Goal: Information Seeking & Learning: Learn about a topic

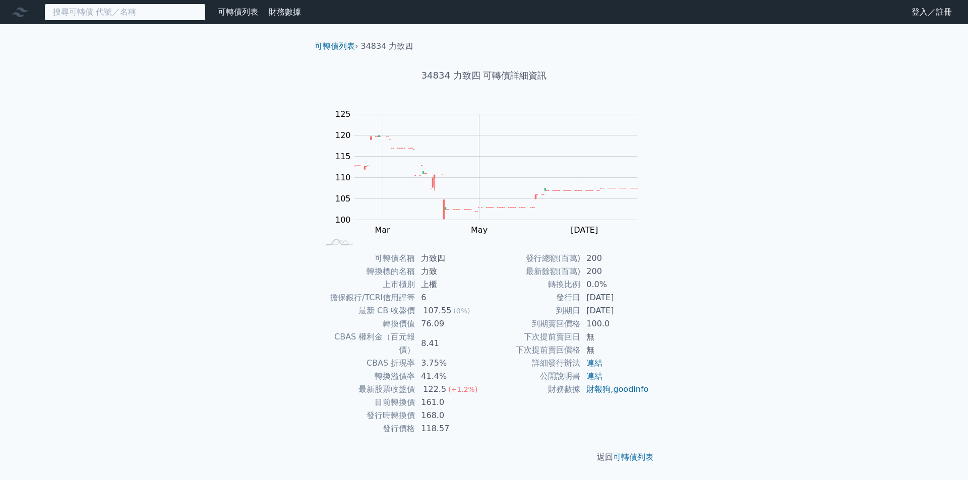
click at [129, 15] on input at bounding box center [124, 12] width 161 height 17
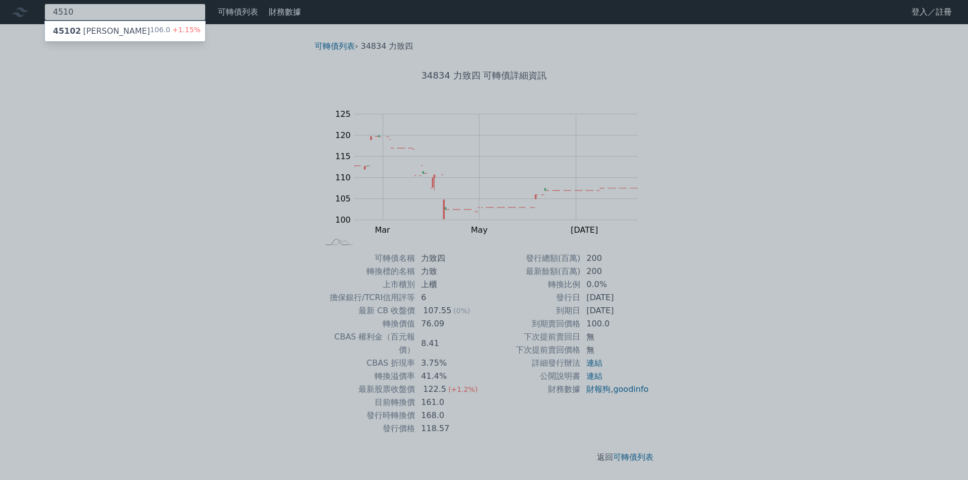
type input "4510"
click at [95, 35] on div "45102 [PERSON_NAME]" at bounding box center [101, 31] width 97 height 12
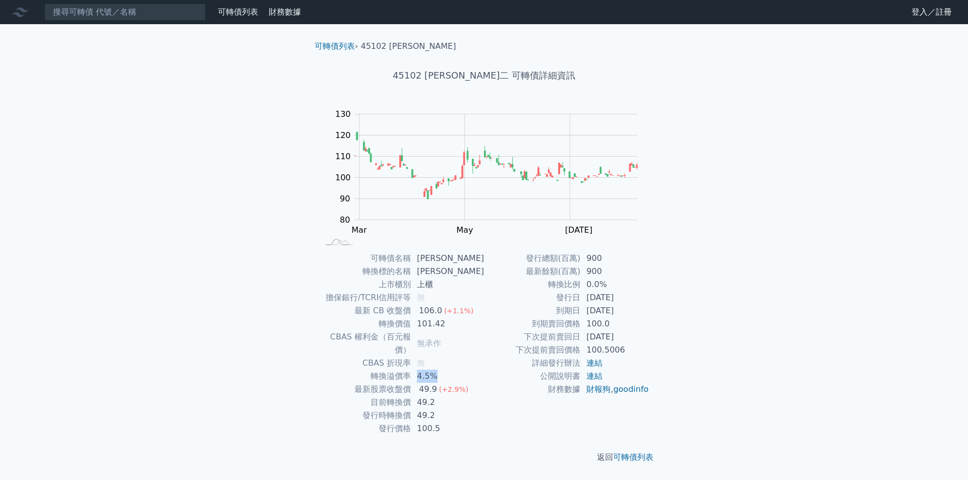
drag, startPoint x: 439, startPoint y: 366, endPoint x: 418, endPoint y: 363, distance: 20.4
click at [418, 370] on td "4.5%" at bounding box center [447, 376] width 73 height 13
click at [458, 370] on td "4.5%" at bounding box center [447, 376] width 73 height 13
click at [127, 13] on input at bounding box center [124, 12] width 161 height 17
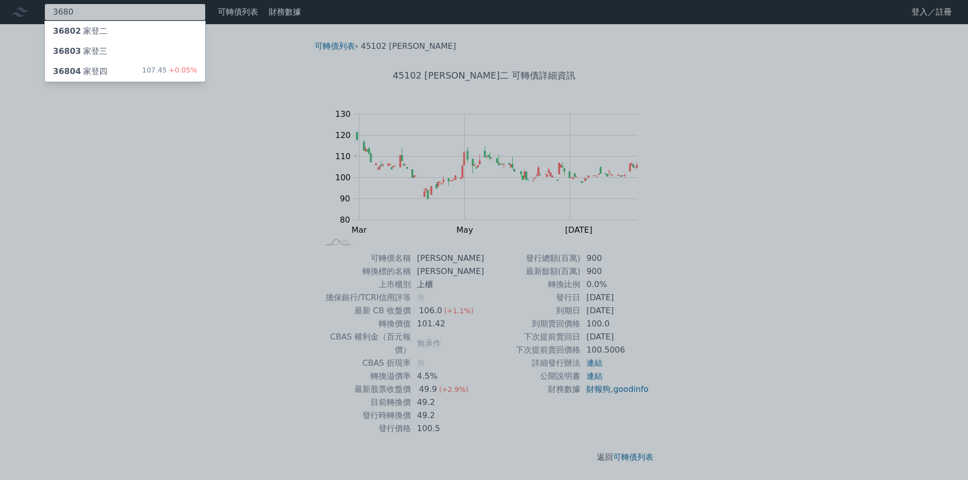
type input "3680"
click at [103, 71] on div "36804 家登四" at bounding box center [80, 72] width 54 height 12
